Goal: Task Accomplishment & Management: Use online tool/utility

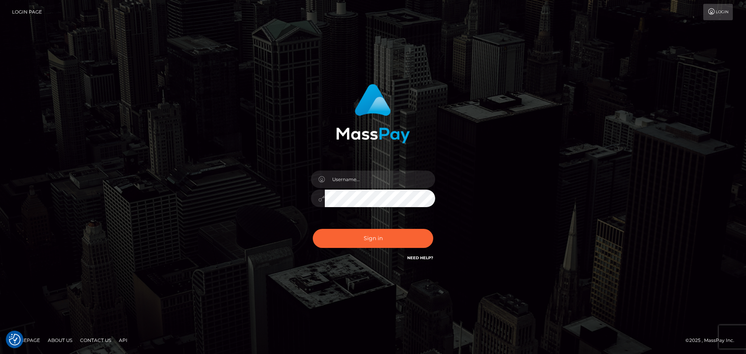
click at [262, 119] on div "Sign in" at bounding box center [372, 177] width 443 height 198
click at [362, 177] on input "text" at bounding box center [380, 179] width 110 height 17
type input "carly.throne"
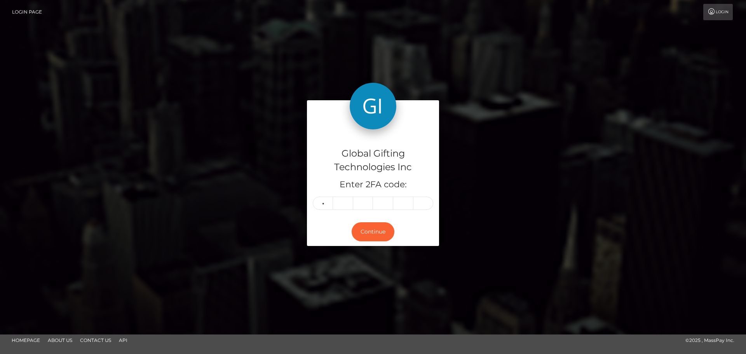
type input "6"
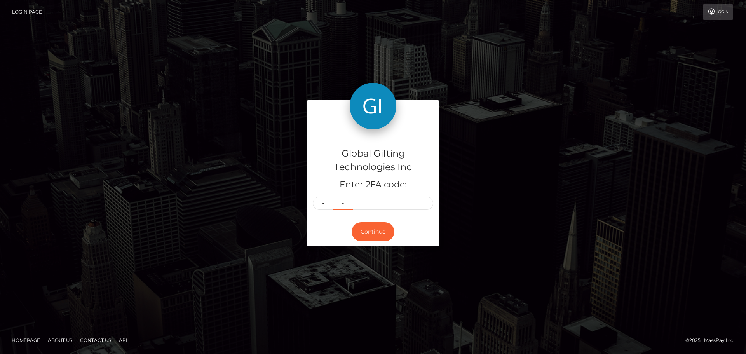
type input "4"
type input "9"
type input "4"
type input "5"
type input "2"
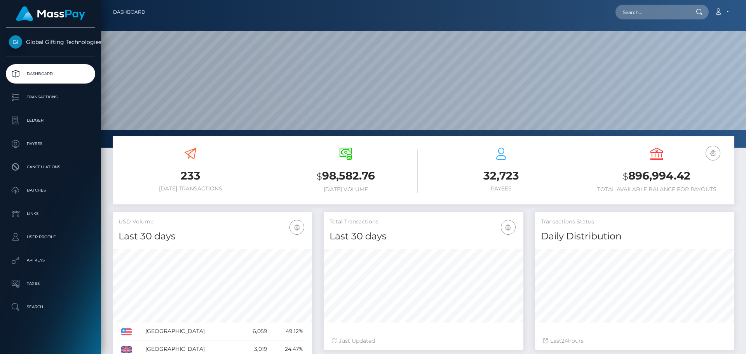
scroll to position [138, 200]
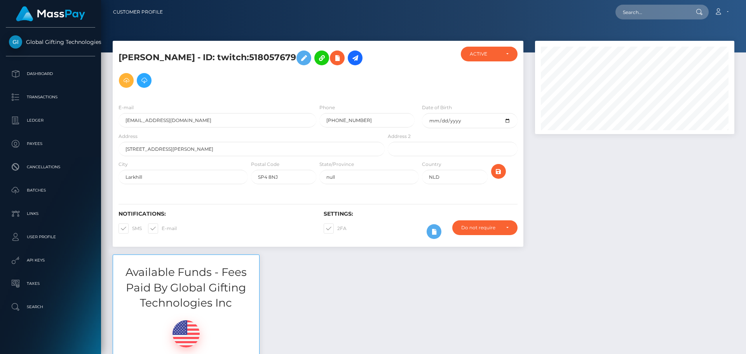
scroll to position [93, 200]
click at [697, 173] on div at bounding box center [634, 148] width 211 height 214
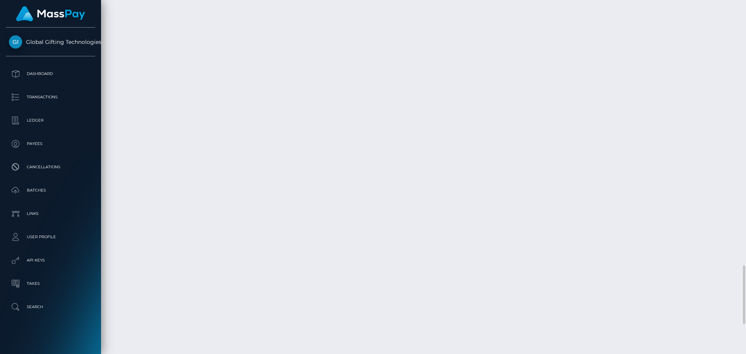
scroll to position [1772, 0]
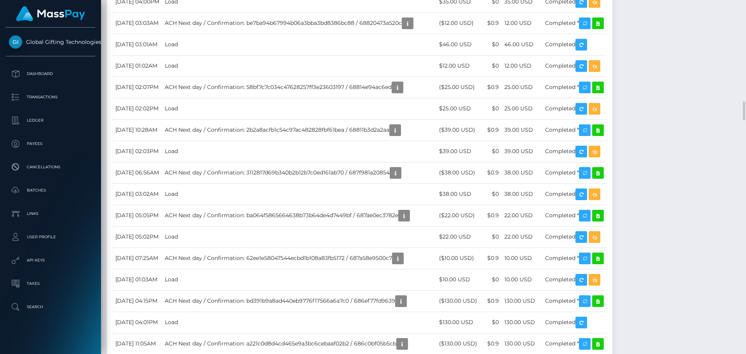
scroll to position [93, 200]
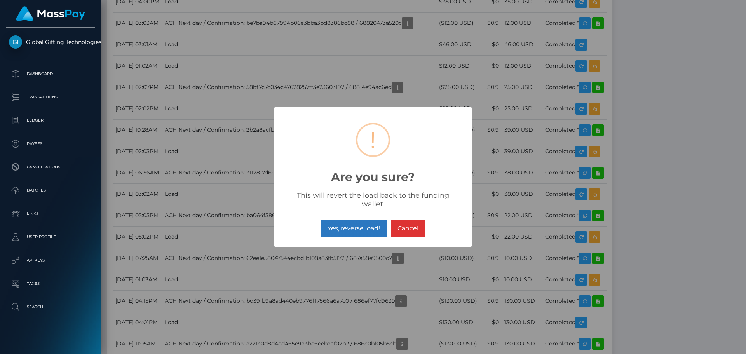
click at [376, 220] on button "Yes, reverse load!" at bounding box center [353, 228] width 66 height 17
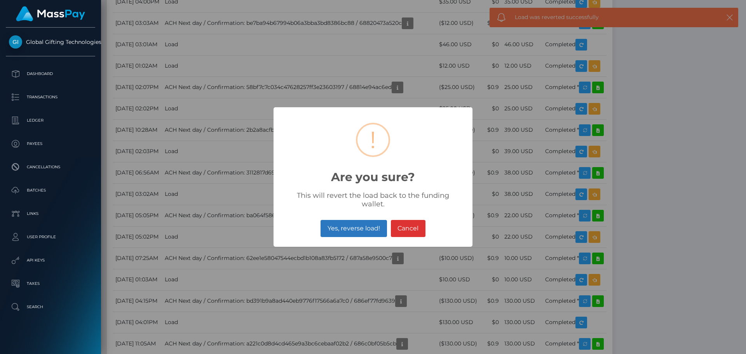
click at [368, 227] on button "Yes, reverse load!" at bounding box center [353, 228] width 66 height 17
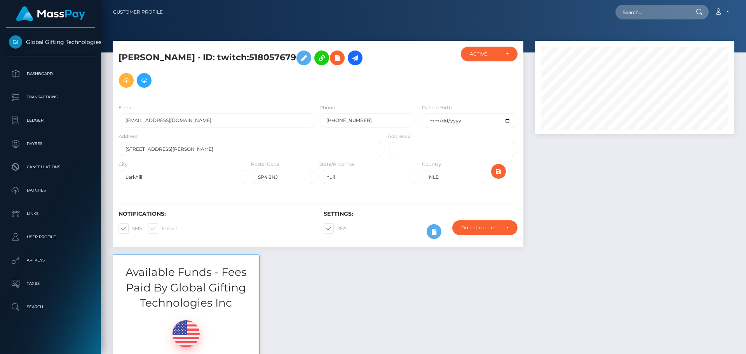
scroll to position [93, 200]
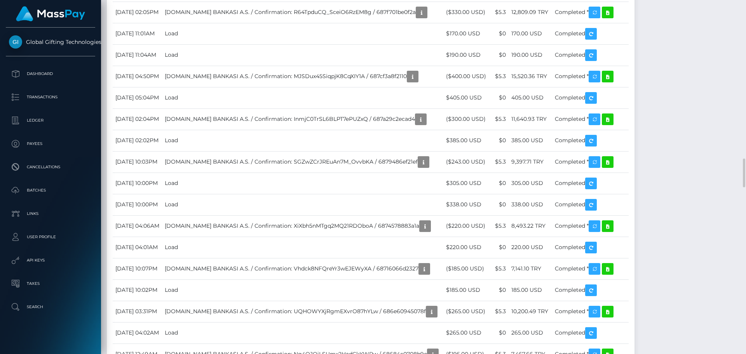
scroll to position [2020, 0]
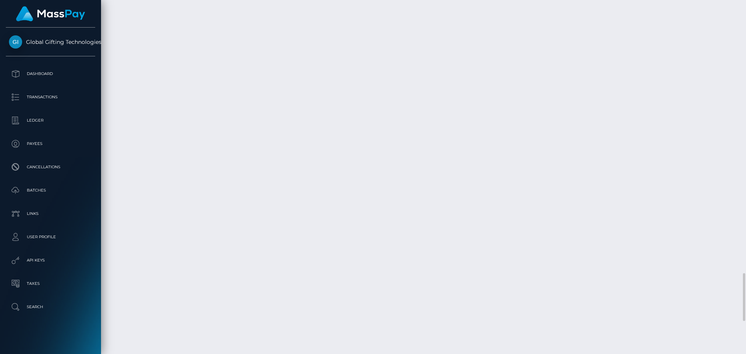
scroll to position [93, 200]
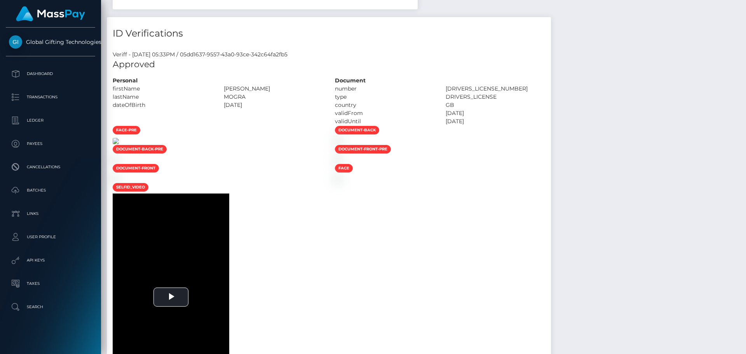
scroll to position [505, 0]
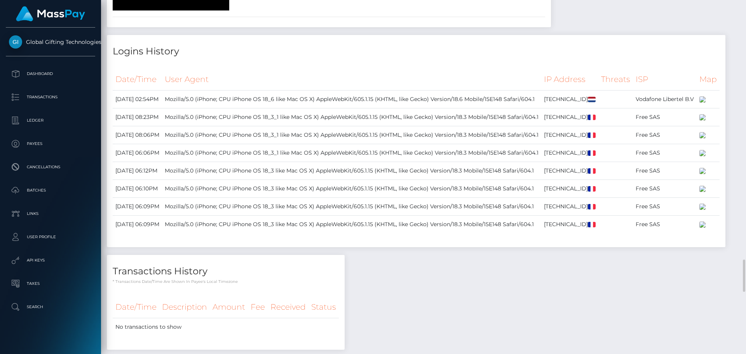
scroll to position [1748, 0]
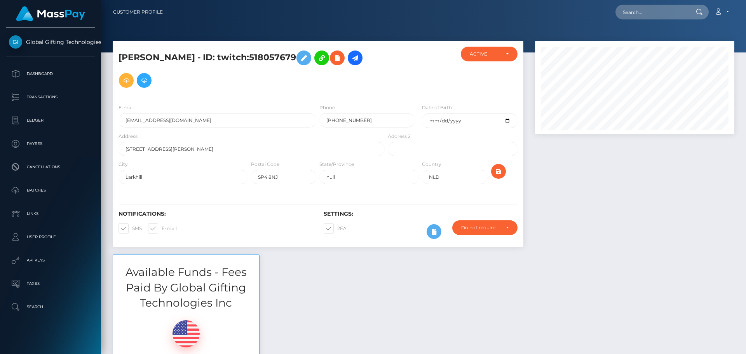
scroll to position [93, 200]
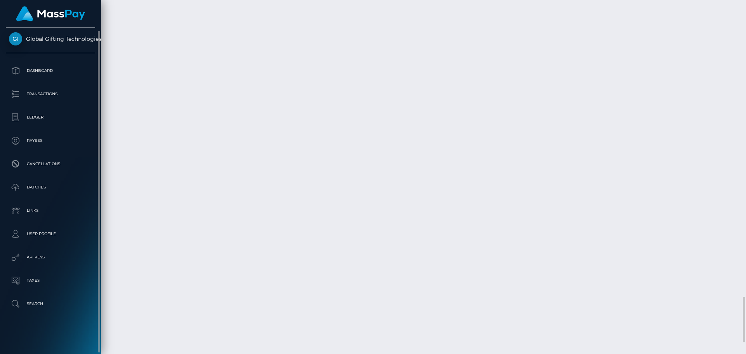
scroll to position [2379, 0]
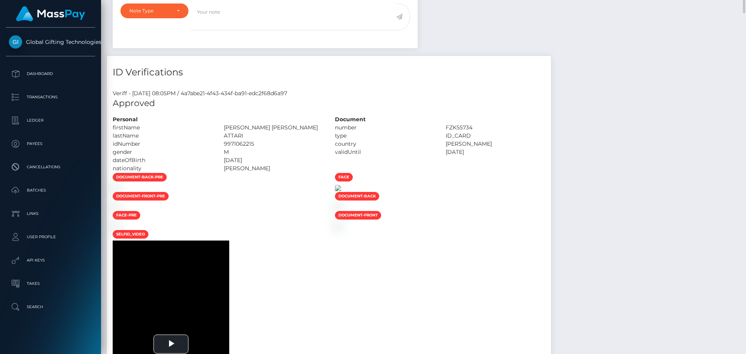
scroll to position [466, 0]
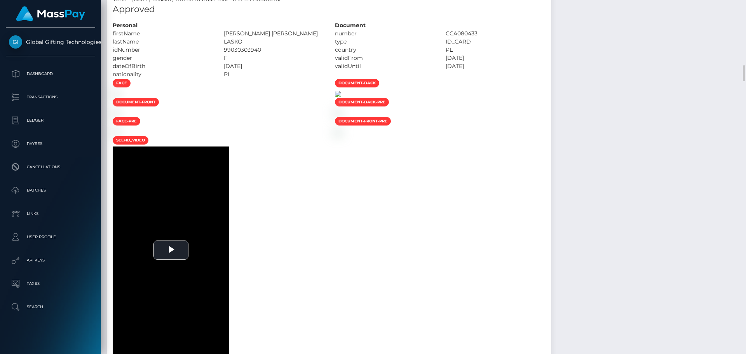
scroll to position [583, 0]
